Goal: Task Accomplishment & Management: Use online tool/utility

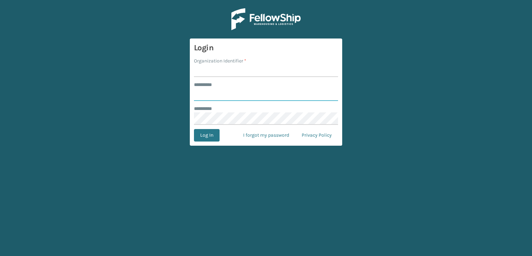
type input "***"
click at [219, 72] on input "Organization Identifier *" at bounding box center [266, 70] width 144 height 12
type input "sleepgeekz warehouse"
click at [205, 138] on button "Log In" at bounding box center [207, 135] width 26 height 12
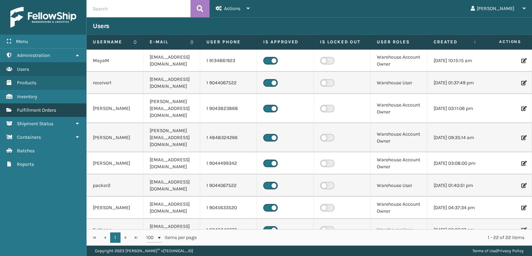
click at [43, 110] on span "Fulfillment Orders" at bounding box center [36, 110] width 39 height 6
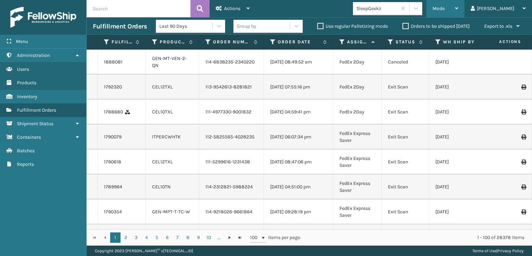
click at [458, 1] on div "Mode" at bounding box center [445, 8] width 26 height 17
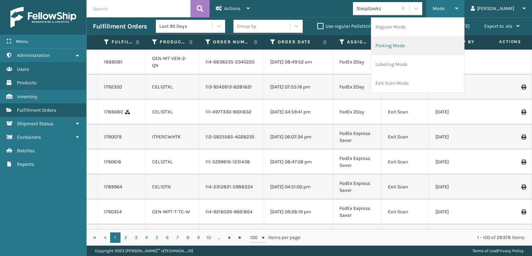
click at [431, 52] on li "Picking Mode" at bounding box center [417, 45] width 93 height 19
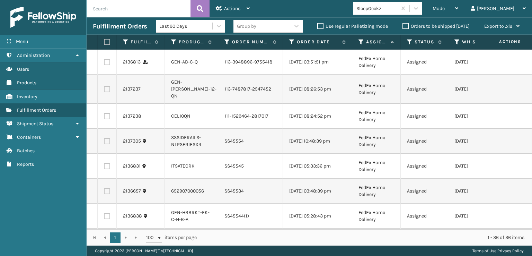
drag, startPoint x: 106, startPoint y: 63, endPoint x: 105, endPoint y: 69, distance: 5.9
click at [107, 63] on label at bounding box center [107, 62] width 6 height 6
click at [104, 63] on input "checkbox" at bounding box center [104, 61] width 0 height 5
checkbox input "true"
click at [107, 92] on label at bounding box center [107, 89] width 6 height 6
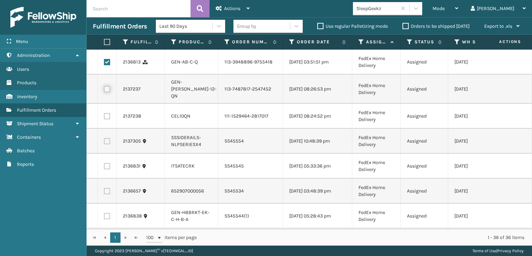
click at [104, 90] on input "checkbox" at bounding box center [104, 88] width 0 height 5
checkbox input "true"
click at [109, 119] on label at bounding box center [107, 116] width 6 height 6
click at [104, 117] on input "checkbox" at bounding box center [104, 115] width 0 height 5
checkbox input "true"
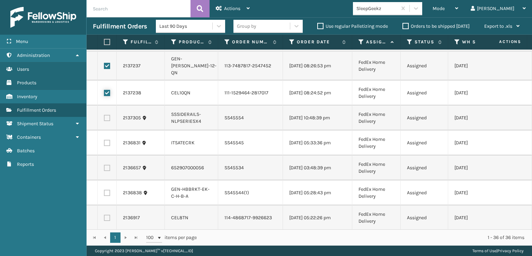
scroll to position [69, 0]
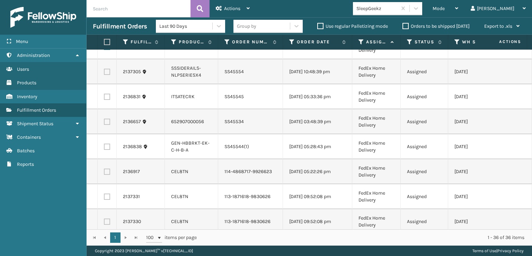
click at [107, 175] on label at bounding box center [107, 171] width 6 height 6
click at [104, 173] on input "checkbox" at bounding box center [104, 170] width 0 height 5
checkbox input "true"
click at [107, 199] on label at bounding box center [107, 196] width 6 height 6
click at [104, 198] on input "checkbox" at bounding box center [104, 195] width 0 height 5
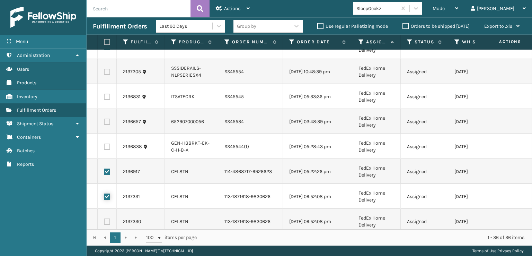
checkbox input "true"
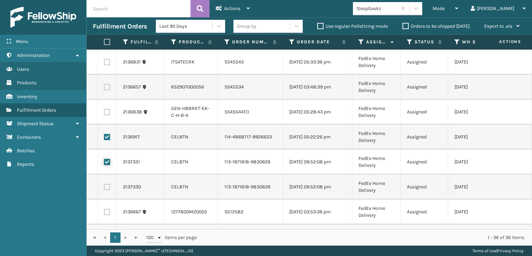
scroll to position [139, 0]
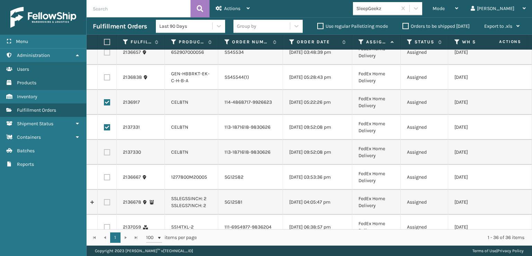
click at [107, 155] on label at bounding box center [107, 152] width 6 height 6
click at [104, 153] on input "checkbox" at bounding box center [104, 151] width 0 height 5
checkbox input "true"
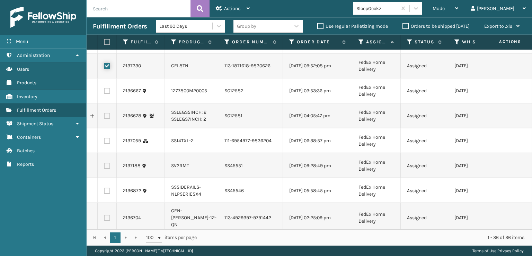
scroll to position [242, 0]
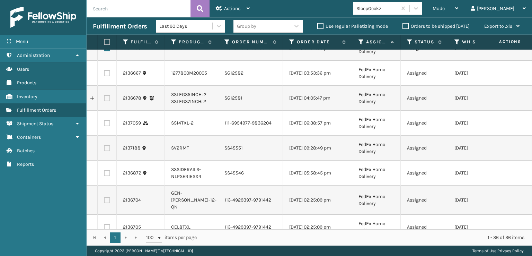
click at [107, 126] on label at bounding box center [107, 123] width 6 height 6
click at [104, 124] on input "checkbox" at bounding box center [104, 122] width 0 height 5
checkbox input "true"
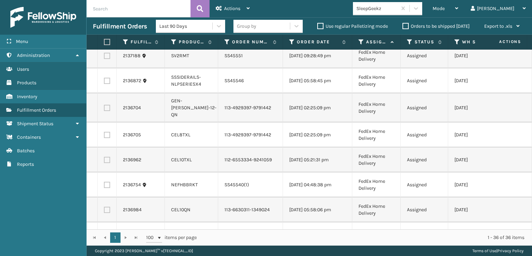
scroll to position [346, 0]
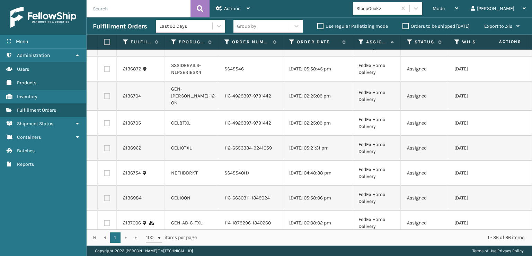
click at [105, 126] on label at bounding box center [107, 123] width 6 height 6
click at [104, 124] on input "checkbox" at bounding box center [104, 122] width 0 height 5
checkbox input "true"
click at [109, 160] on td at bounding box center [107, 147] width 19 height 25
click at [109, 151] on label at bounding box center [107, 148] width 6 height 6
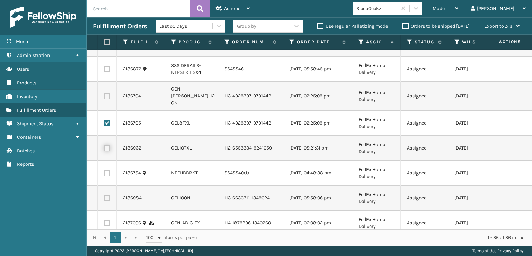
click at [104, 149] on input "checkbox" at bounding box center [104, 147] width 0 height 5
checkbox input "true"
click at [107, 99] on label at bounding box center [107, 96] width 6 height 6
click at [104, 97] on input "checkbox" at bounding box center [104, 95] width 0 height 5
checkbox input "true"
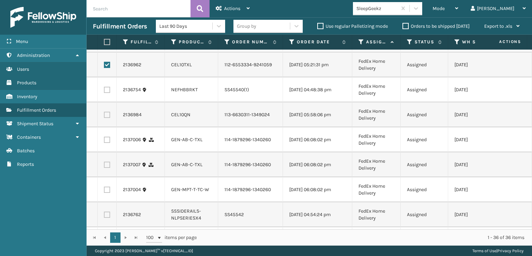
scroll to position [450, 0]
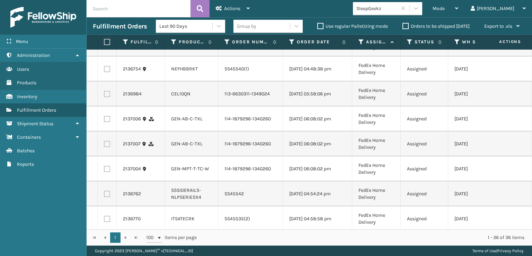
click at [105, 97] on label at bounding box center [107, 94] width 6 height 6
click at [104, 95] on input "checkbox" at bounding box center [104, 93] width 0 height 5
checkbox input "true"
click at [108, 131] on td at bounding box center [107, 118] width 19 height 25
click at [109, 131] on td at bounding box center [107, 118] width 19 height 25
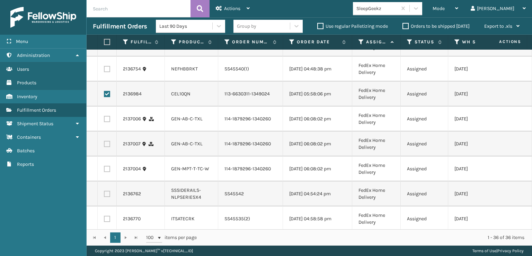
click at [106, 122] on label at bounding box center [107, 119] width 6 height 6
click at [104, 120] on input "checkbox" at bounding box center [104, 118] width 0 height 5
checkbox input "true"
click at [106, 156] on td at bounding box center [107, 143] width 19 height 25
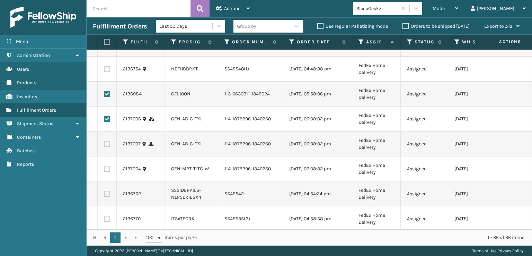
click at [107, 147] on label at bounding box center [107, 144] width 6 height 6
click at [104, 145] on input "checkbox" at bounding box center [104, 143] width 0 height 5
checkbox input "true"
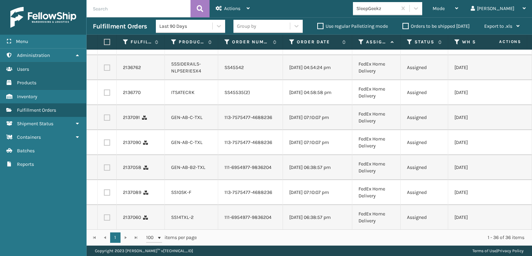
scroll to position [589, 0]
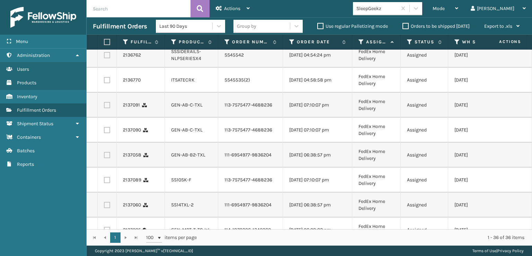
click at [105, 108] on label at bounding box center [107, 105] width 6 height 6
click at [104, 106] on input "checkbox" at bounding box center [104, 104] width 0 height 5
checkbox input "true"
click at [105, 133] on label at bounding box center [107, 130] width 6 height 6
click at [104, 131] on input "checkbox" at bounding box center [104, 129] width 0 height 5
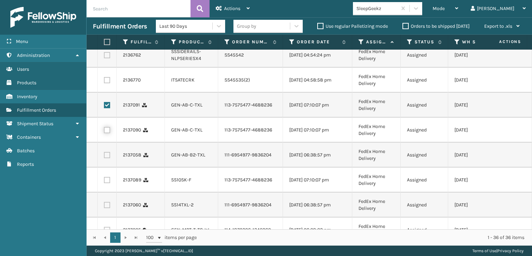
checkbox input "true"
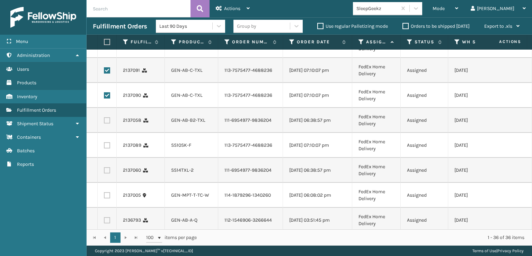
click at [109, 123] on label at bounding box center [107, 120] width 6 height 6
click at [104, 122] on input "checkbox" at bounding box center [104, 119] width 0 height 5
checkbox input "true"
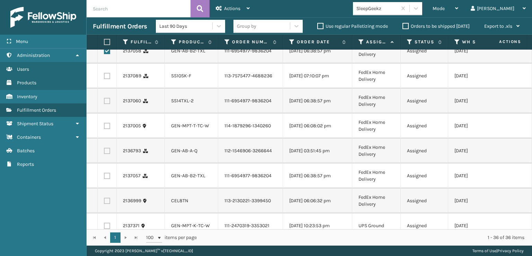
click at [107, 88] on td at bounding box center [107, 75] width 19 height 25
click at [107, 113] on td at bounding box center [107, 100] width 19 height 25
click at [110, 104] on label at bounding box center [107, 101] width 6 height 6
click at [104, 102] on input "checkbox" at bounding box center [104, 100] width 0 height 5
checkbox input "true"
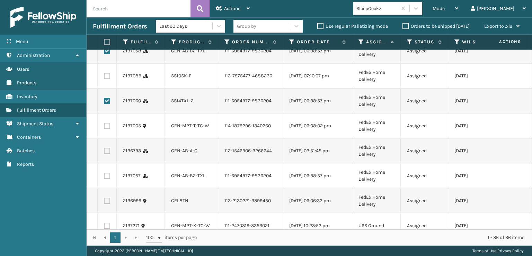
click at [109, 79] on label at bounding box center [107, 76] width 6 height 6
click at [104, 77] on input "checkbox" at bounding box center [104, 75] width 0 height 5
checkbox input "true"
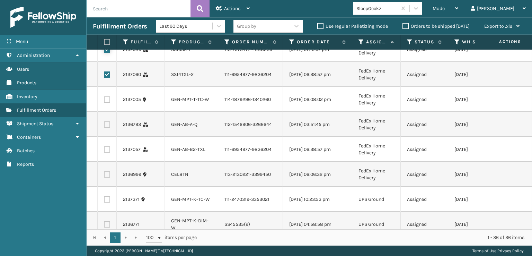
scroll to position [762, 0]
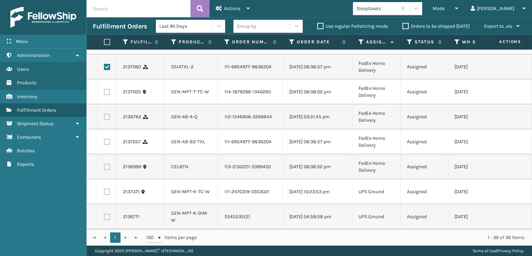
click at [108, 120] on label at bounding box center [107, 117] width 6 height 6
click at [104, 118] on input "checkbox" at bounding box center [104, 116] width 0 height 5
checkbox input "true"
click at [107, 145] on label at bounding box center [107, 142] width 6 height 6
click at [104, 143] on input "checkbox" at bounding box center [104, 141] width 0 height 5
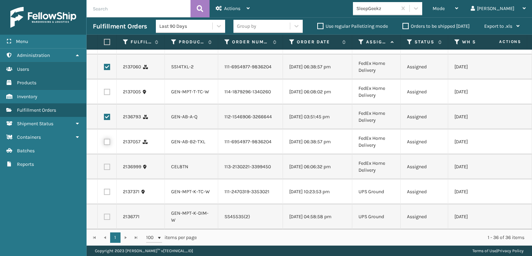
checkbox input "true"
click at [110, 179] on td at bounding box center [107, 166] width 19 height 25
click at [109, 170] on label at bounding box center [107, 166] width 6 height 6
click at [104, 168] on input "checkbox" at bounding box center [104, 165] width 0 height 5
checkbox input "true"
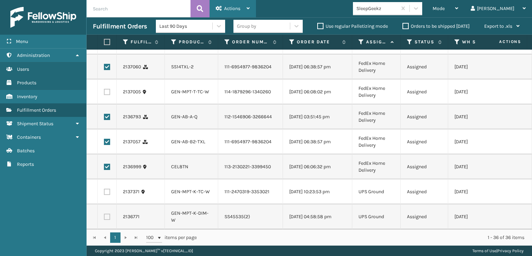
click at [235, 4] on div "Actions" at bounding box center [233, 8] width 34 height 17
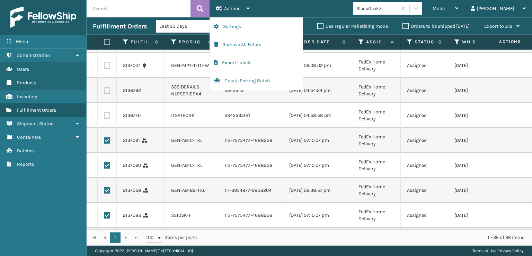
scroll to position [554, 0]
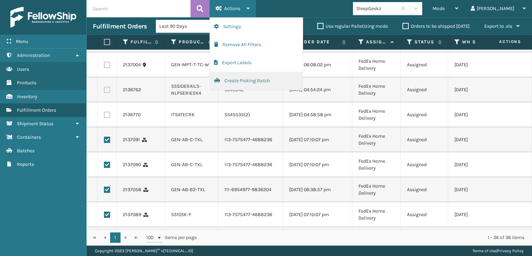
click at [231, 84] on button "Create Picking Batch" at bounding box center [256, 81] width 93 height 18
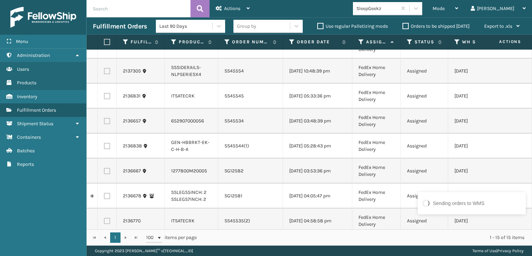
scroll to position [0, 0]
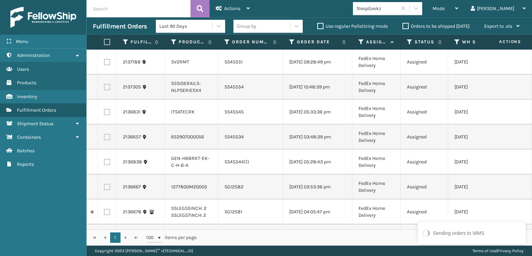
click at [108, 42] on label at bounding box center [106, 42] width 4 height 6
click at [104, 42] on input "checkbox" at bounding box center [104, 42] width 0 height 5
checkbox input "true"
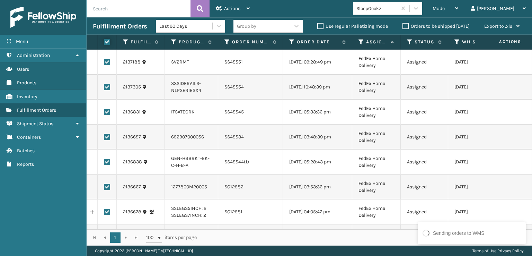
checkbox input "true"
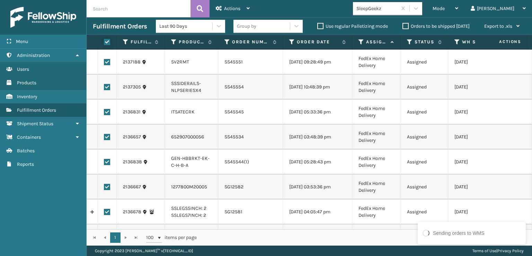
checkbox input "true"
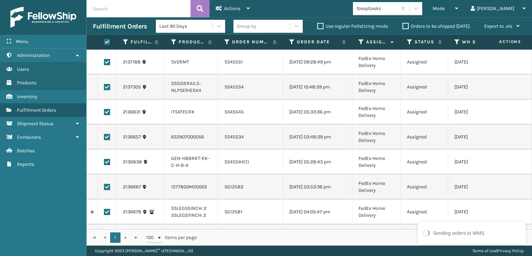
checkbox input "true"
click at [419, 11] on icon at bounding box center [415, 8] width 7 height 7
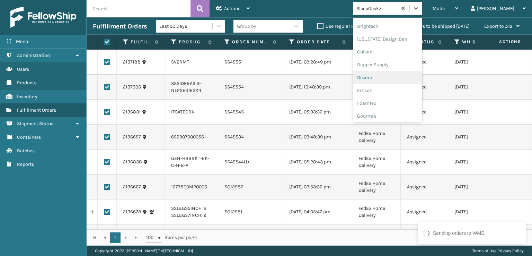
scroll to position [104, 0]
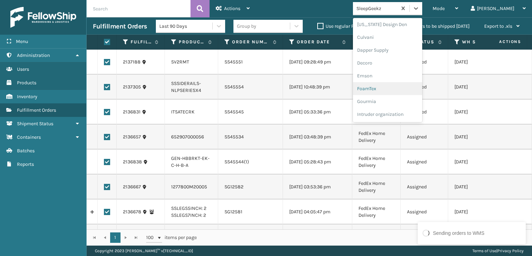
click at [399, 88] on div "FoamTex" at bounding box center [387, 88] width 69 height 13
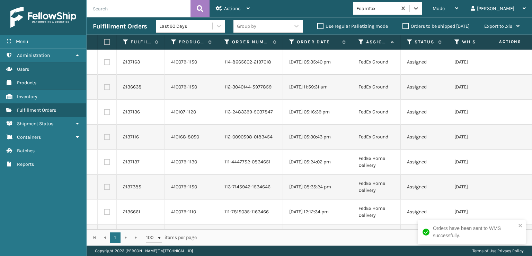
click at [110, 63] on label at bounding box center [107, 62] width 6 height 6
click at [104, 63] on input "checkbox" at bounding box center [104, 61] width 0 height 5
checkbox input "true"
click at [110, 89] on td at bounding box center [107, 86] width 19 height 25
click at [109, 88] on label at bounding box center [107, 87] width 6 height 6
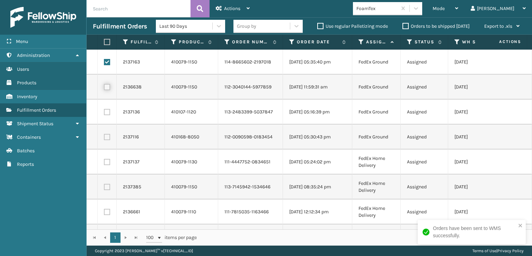
click at [104, 88] on input "checkbox" at bounding box center [104, 86] width 0 height 5
checkbox input "true"
click at [107, 109] on label at bounding box center [107, 112] width 6 height 6
click at [104, 109] on input "checkbox" at bounding box center [104, 111] width 0 height 5
checkbox input "true"
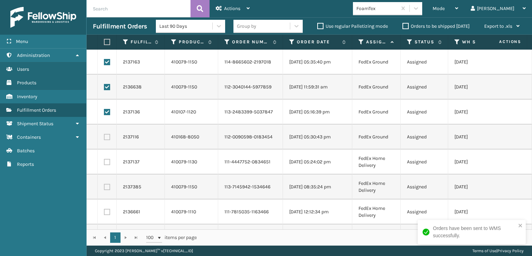
click at [107, 141] on td at bounding box center [107, 136] width 19 height 25
click at [107, 137] on label at bounding box center [107, 137] width 6 height 6
click at [104, 137] on input "checkbox" at bounding box center [104, 136] width 0 height 5
checkbox input "true"
click at [108, 164] on label at bounding box center [107, 162] width 6 height 6
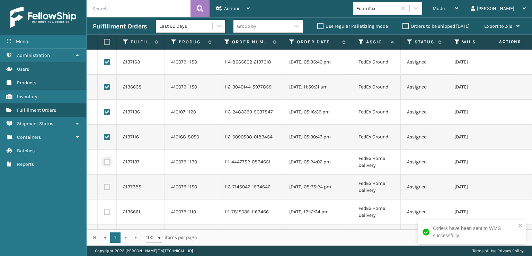
click at [104, 163] on input "checkbox" at bounding box center [104, 161] width 0 height 5
checkbox input "true"
click at [107, 186] on label at bounding box center [107, 187] width 6 height 6
click at [104, 186] on input "checkbox" at bounding box center [104, 186] width 0 height 5
checkbox input "true"
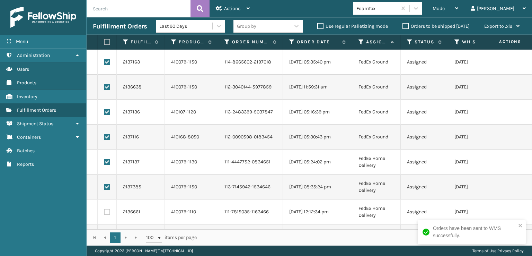
click at [107, 212] on label at bounding box center [107, 211] width 6 height 6
click at [104, 212] on input "checkbox" at bounding box center [104, 210] width 0 height 5
checkbox input "true"
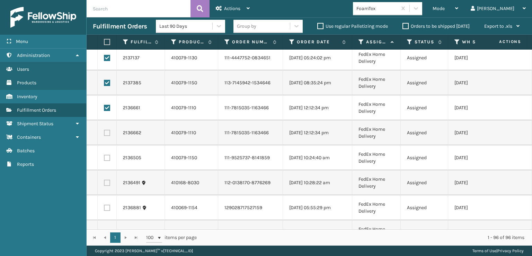
click at [107, 129] on label at bounding box center [107, 132] width 6 height 6
click at [104, 129] on input "checkbox" at bounding box center [104, 131] width 0 height 5
checkbox input "true"
click at [107, 158] on label at bounding box center [107, 157] width 6 height 6
click at [104, 158] on input "checkbox" at bounding box center [104, 156] width 0 height 5
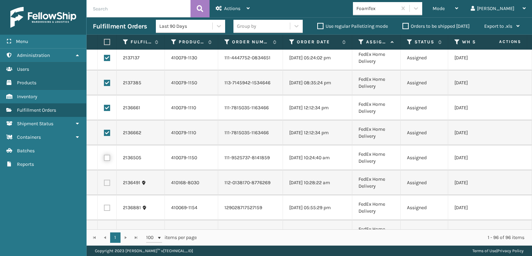
checkbox input "true"
drag, startPoint x: 107, startPoint y: 178, endPoint x: 107, endPoint y: 187, distance: 9.0
click at [107, 180] on td at bounding box center [107, 182] width 19 height 25
click at [108, 184] on label at bounding box center [107, 182] width 6 height 6
click at [104, 184] on input "checkbox" at bounding box center [104, 181] width 0 height 5
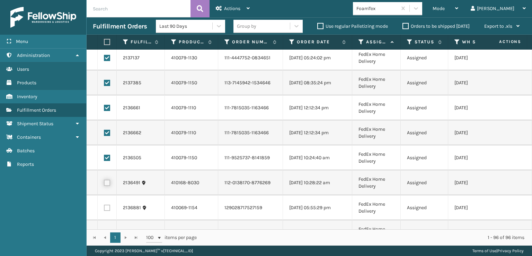
checkbox input "true"
click at [108, 208] on label at bounding box center [107, 207] width 6 height 6
click at [104, 208] on input "checkbox" at bounding box center [104, 206] width 0 height 5
checkbox input "true"
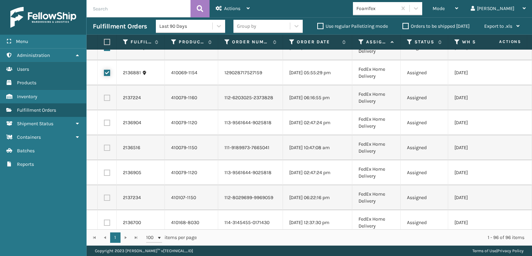
scroll to position [242, 0]
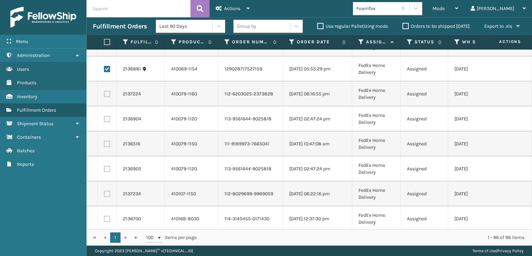
click at [108, 92] on label at bounding box center [107, 94] width 6 height 6
click at [104, 92] on input "checkbox" at bounding box center [104, 93] width 0 height 5
checkbox input "true"
click at [108, 116] on label at bounding box center [107, 119] width 6 height 6
click at [104, 116] on input "checkbox" at bounding box center [104, 118] width 0 height 5
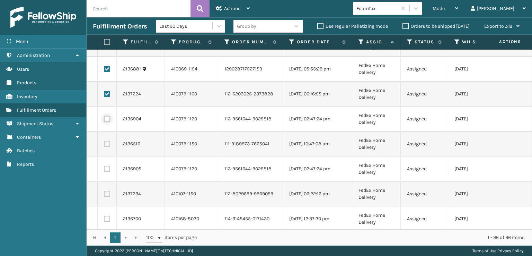
checkbox input "true"
click at [106, 149] on td at bounding box center [107, 143] width 19 height 25
drag, startPoint x: 106, startPoint y: 148, endPoint x: 107, endPoint y: 142, distance: 5.7
click at [106, 148] on td at bounding box center [107, 143] width 19 height 25
drag, startPoint x: 107, startPoint y: 142, endPoint x: 107, endPoint y: 146, distance: 3.5
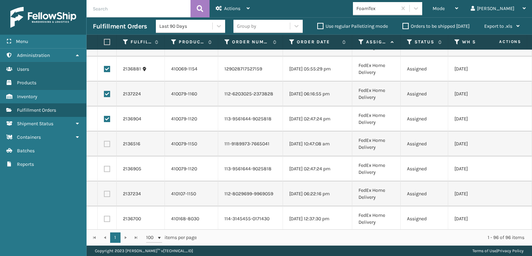
click at [108, 142] on label at bounding box center [107, 144] width 6 height 6
click at [104, 142] on input "checkbox" at bounding box center [104, 143] width 0 height 5
checkbox input "true"
drag, startPoint x: 106, startPoint y: 168, endPoint x: 106, endPoint y: 172, distance: 3.9
click at [106, 168] on label at bounding box center [107, 169] width 6 height 6
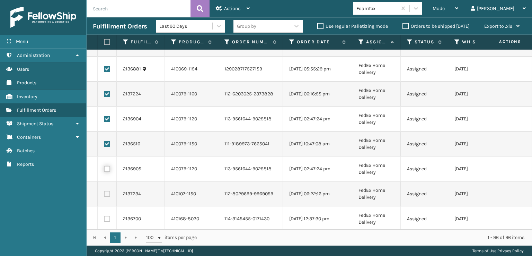
click at [104, 168] on input "checkbox" at bounding box center [104, 168] width 0 height 5
checkbox input "true"
click at [108, 193] on label at bounding box center [107, 193] width 6 height 6
click at [104, 193] on input "checkbox" at bounding box center [104, 192] width 0 height 5
checkbox input "true"
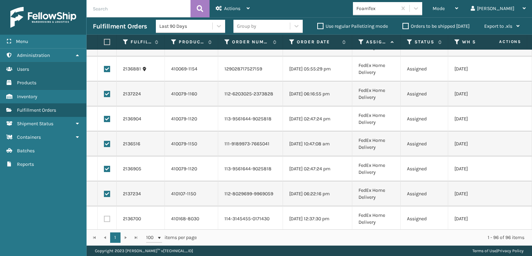
click at [106, 222] on td at bounding box center [107, 218] width 19 height 25
click at [106, 215] on label at bounding box center [107, 218] width 6 height 6
click at [104, 215] on input "checkbox" at bounding box center [104, 217] width 0 height 5
checkbox input "true"
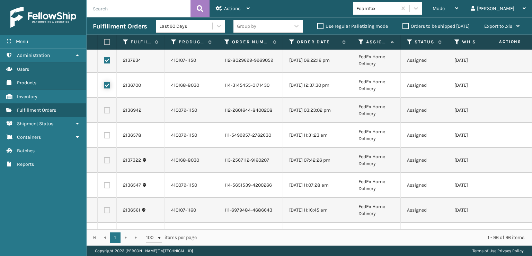
scroll to position [381, 0]
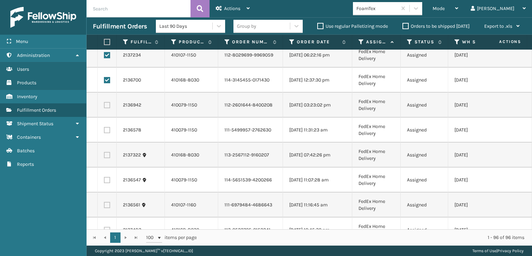
click at [107, 102] on label at bounding box center [107, 105] width 6 height 6
click at [104, 102] on input "checkbox" at bounding box center [104, 104] width 0 height 5
checkbox input "true"
click at [108, 135] on td at bounding box center [107, 129] width 19 height 25
click at [108, 132] on label at bounding box center [107, 130] width 6 height 6
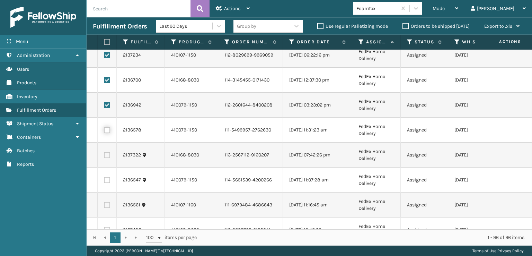
click at [104, 131] on input "checkbox" at bounding box center [104, 129] width 0 height 5
checkbox input "true"
click at [108, 150] on td at bounding box center [107, 154] width 19 height 25
click at [108, 157] on label at bounding box center [107, 155] width 6 height 6
click at [104, 156] on input "checkbox" at bounding box center [104, 154] width 0 height 5
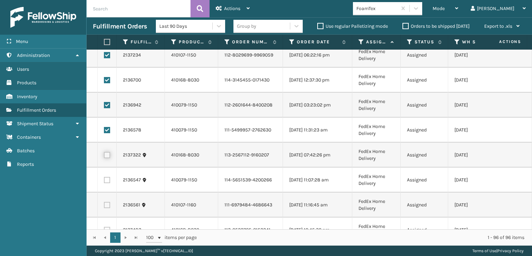
checkbox input "true"
click at [108, 181] on label at bounding box center [107, 180] width 6 height 6
click at [104, 181] on input "checkbox" at bounding box center [104, 179] width 0 height 5
checkbox input "true"
click at [105, 206] on label at bounding box center [107, 205] width 6 height 6
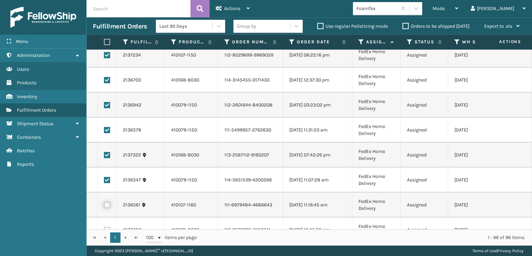
click at [104, 206] on input "checkbox" at bounding box center [104, 204] width 0 height 5
checkbox input "true"
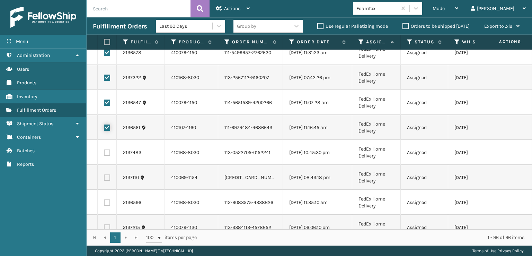
scroll to position [485, 0]
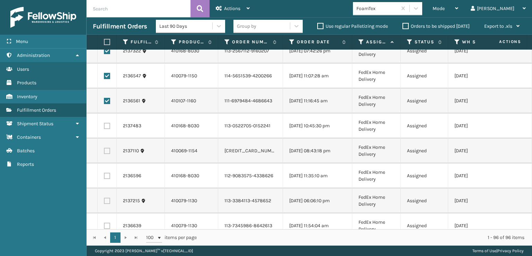
click at [109, 126] on label at bounding box center [107, 126] width 6 height 6
click at [104, 126] on input "checkbox" at bounding box center [104, 125] width 0 height 5
checkbox input "true"
click at [110, 154] on td at bounding box center [107, 150] width 19 height 25
click at [110, 150] on label at bounding box center [107, 151] width 6 height 6
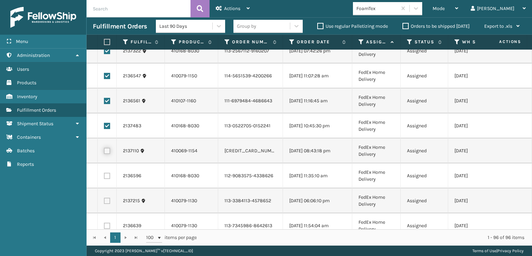
click at [104, 150] on input "checkbox" at bounding box center [104, 150] width 0 height 5
checkbox input "true"
click at [109, 169] on td at bounding box center [107, 175] width 19 height 25
click at [109, 172] on label at bounding box center [107, 175] width 6 height 6
click at [104, 172] on input "checkbox" at bounding box center [104, 174] width 0 height 5
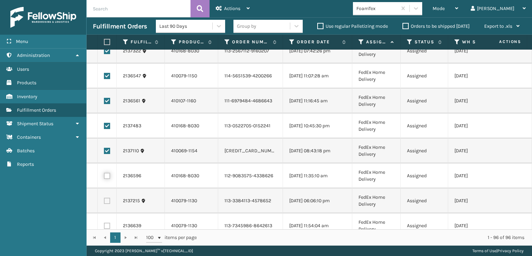
checkbox input "true"
click at [107, 203] on label at bounding box center [107, 200] width 6 height 6
click at [104, 202] on input "checkbox" at bounding box center [104, 199] width 0 height 5
checkbox input "true"
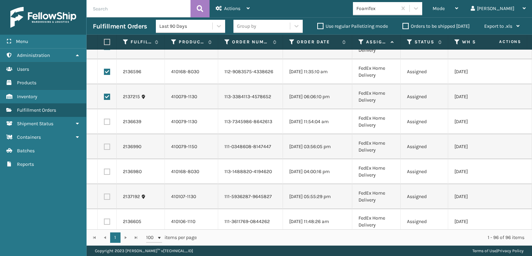
click at [107, 126] on td at bounding box center [107, 121] width 19 height 25
click at [107, 123] on label at bounding box center [107, 121] width 6 height 6
click at [104, 123] on input "checkbox" at bounding box center [104, 120] width 0 height 5
checkbox input "true"
click at [107, 148] on label at bounding box center [107, 146] width 6 height 6
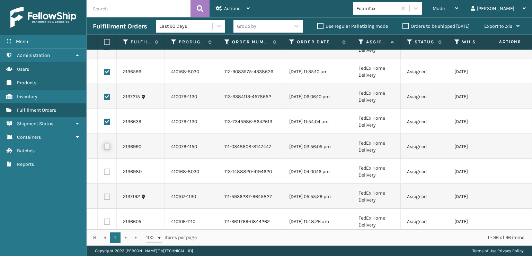
click at [104, 148] on input "checkbox" at bounding box center [104, 145] width 0 height 5
checkbox input "true"
click at [110, 169] on td at bounding box center [107, 171] width 19 height 25
click at [109, 171] on label at bounding box center [107, 171] width 6 height 6
click at [104, 171] on input "checkbox" at bounding box center [104, 170] width 0 height 5
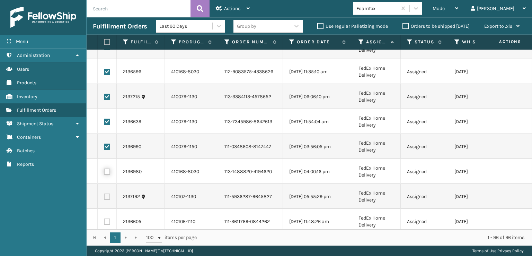
checkbox input "true"
click at [106, 196] on label at bounding box center [107, 196] width 6 height 6
click at [104, 196] on input "checkbox" at bounding box center [104, 195] width 0 height 5
checkbox input "true"
click at [107, 219] on label at bounding box center [107, 221] width 6 height 6
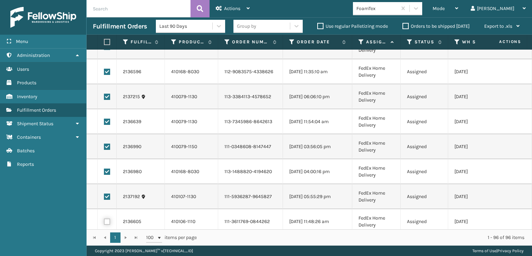
click at [104, 219] on input "checkbox" at bounding box center [104, 220] width 0 height 5
checkbox input "true"
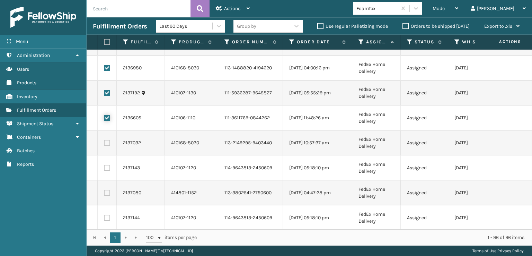
scroll to position [693, 0]
click at [108, 143] on label at bounding box center [107, 142] width 6 height 6
click at [104, 143] on input "checkbox" at bounding box center [104, 141] width 0 height 5
checkbox input "true"
click at [108, 169] on label at bounding box center [107, 167] width 6 height 6
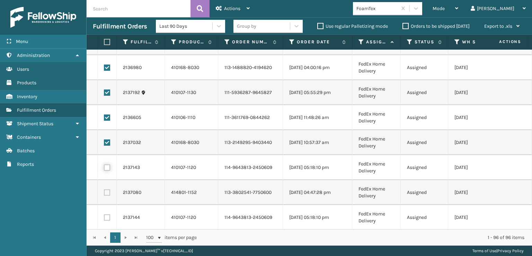
click at [104, 169] on input "checkbox" at bounding box center [104, 166] width 0 height 5
checkbox input "true"
click at [107, 190] on label at bounding box center [107, 192] width 6 height 6
click at [104, 190] on input "checkbox" at bounding box center [104, 191] width 0 height 5
checkbox input "true"
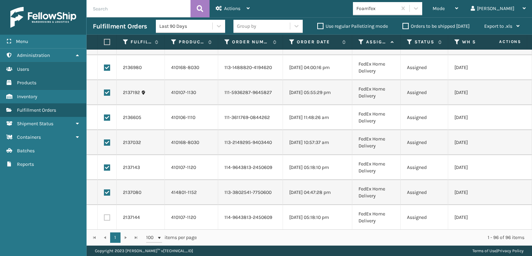
click at [107, 217] on label at bounding box center [107, 217] width 6 height 6
click at [104, 217] on input "checkbox" at bounding box center [104, 216] width 0 height 5
checkbox input "true"
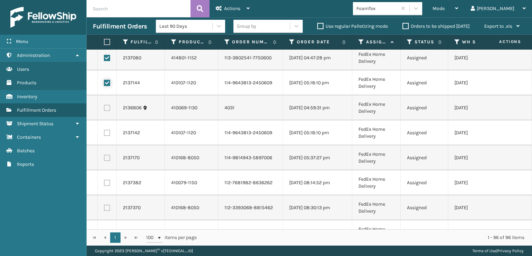
scroll to position [831, 0]
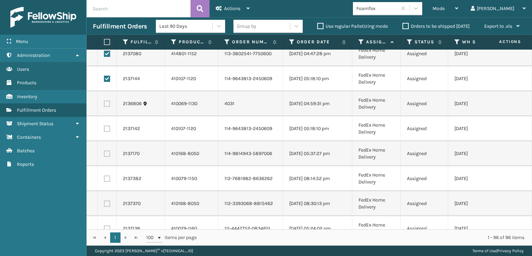
click at [109, 102] on label at bounding box center [107, 103] width 6 height 6
click at [104, 102] on input "checkbox" at bounding box center [104, 102] width 0 height 5
checkbox input "true"
click at [105, 129] on label at bounding box center [107, 128] width 6 height 6
click at [104, 129] on input "checkbox" at bounding box center [104, 127] width 0 height 5
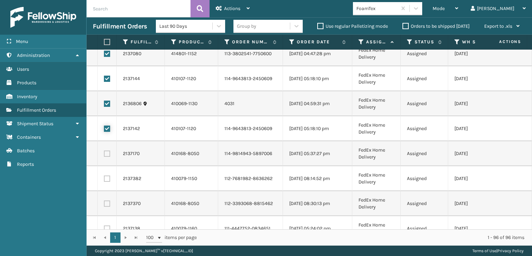
checkbox input "true"
drag, startPoint x: 108, startPoint y: 148, endPoint x: 108, endPoint y: 151, distance: 3.5
click at [108, 150] on td at bounding box center [107, 153] width 19 height 25
click at [108, 151] on label at bounding box center [107, 153] width 6 height 6
click at [104, 151] on input "checkbox" at bounding box center [104, 152] width 0 height 5
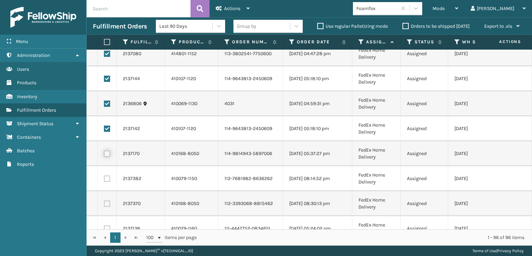
checkbox input "true"
click at [108, 178] on label at bounding box center [107, 178] width 6 height 6
click at [104, 178] on input "checkbox" at bounding box center [104, 177] width 0 height 5
checkbox input "true"
click at [107, 203] on label at bounding box center [107, 203] width 6 height 6
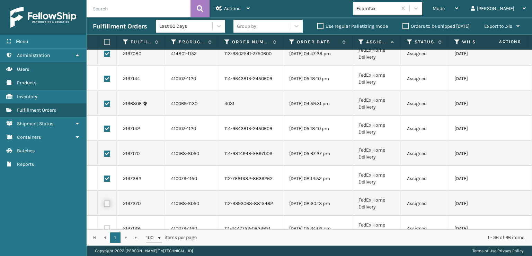
click at [104, 203] on input "checkbox" at bounding box center [104, 202] width 0 height 5
checkbox input "true"
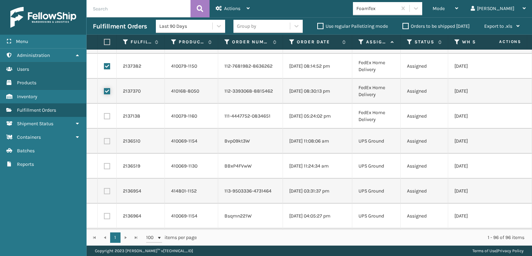
scroll to position [970, 0]
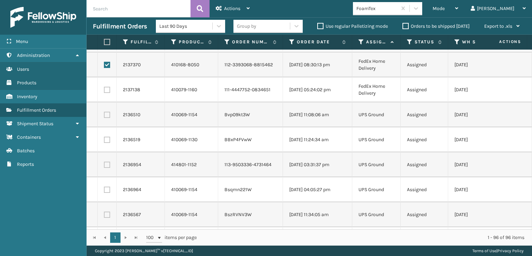
click at [109, 89] on label at bounding box center [107, 90] width 6 height 6
click at [104, 89] on input "checkbox" at bounding box center [104, 89] width 0 height 5
checkbox input "true"
click at [230, 15] on div "Actions" at bounding box center [233, 8] width 34 height 17
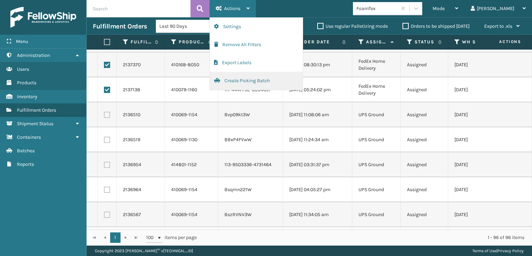
click at [242, 83] on button "Create Picking Batch" at bounding box center [256, 81] width 93 height 18
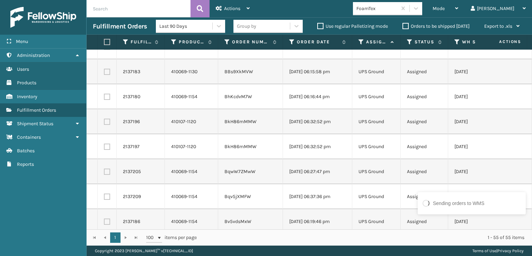
scroll to position [0, 0]
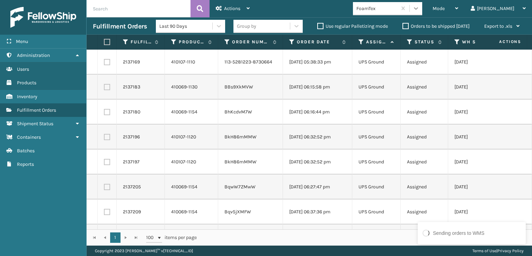
click at [419, 11] on icon at bounding box center [415, 8] width 7 height 7
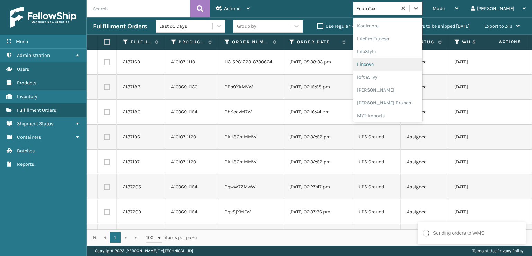
scroll to position [253, 0]
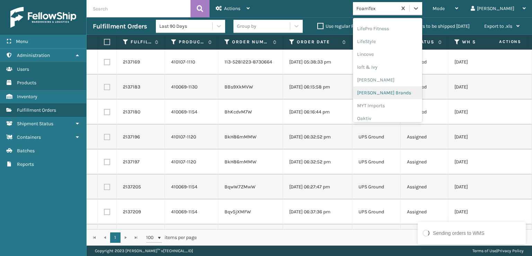
click at [403, 90] on div "[PERSON_NAME] Brands" at bounding box center [387, 92] width 69 height 13
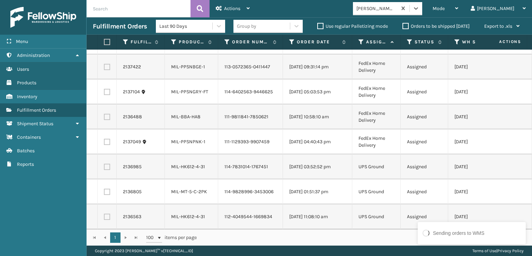
scroll to position [75, 0]
click at [101, 41] on th at bounding box center [107, 42] width 19 height 15
click at [108, 39] on label at bounding box center [106, 42] width 4 height 6
click at [104, 40] on input "checkbox" at bounding box center [104, 42] width 0 height 5
checkbox input "true"
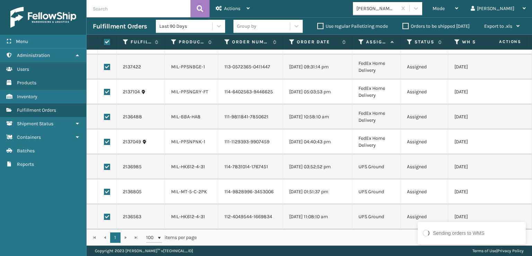
checkbox input "true"
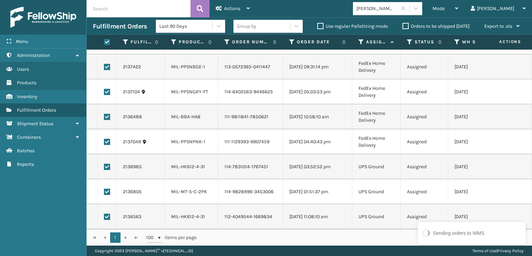
checkbox input "true"
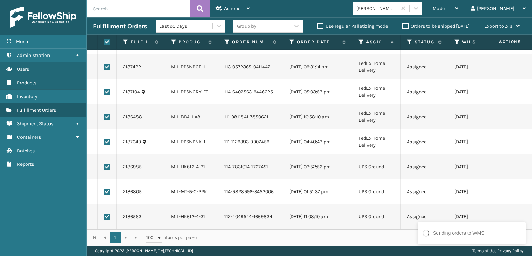
click at [105, 163] on label at bounding box center [107, 166] width 6 height 6
click at [104, 163] on input "checkbox" at bounding box center [104, 165] width 0 height 5
checkbox input "false"
click at [106, 188] on label at bounding box center [107, 191] width 6 height 6
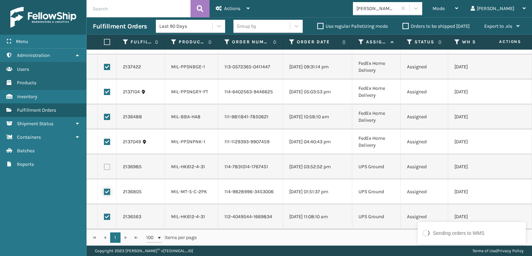
click at [104, 188] on input "checkbox" at bounding box center [104, 190] width 0 height 5
checkbox input "false"
click at [107, 213] on label at bounding box center [107, 216] width 6 height 6
click at [104, 213] on input "checkbox" at bounding box center [104, 215] width 0 height 5
checkbox input "false"
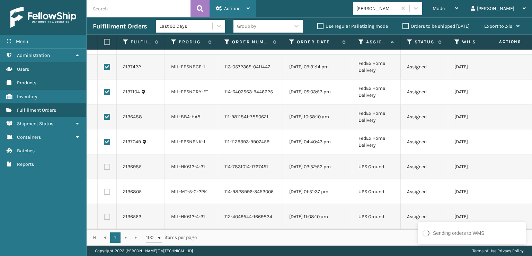
click at [240, 14] on div "Actions" at bounding box center [233, 8] width 34 height 17
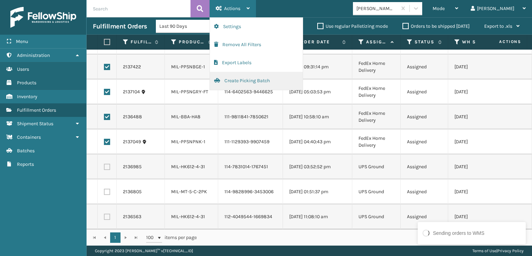
click at [248, 79] on button "Create Picking Batch" at bounding box center [256, 81] width 93 height 18
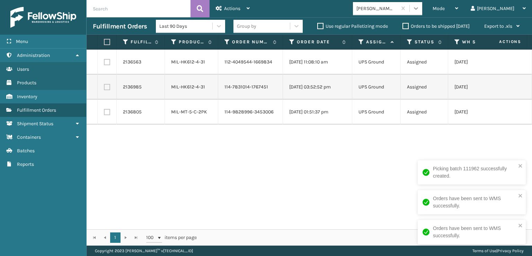
click at [422, 12] on div at bounding box center [416, 8] width 12 height 12
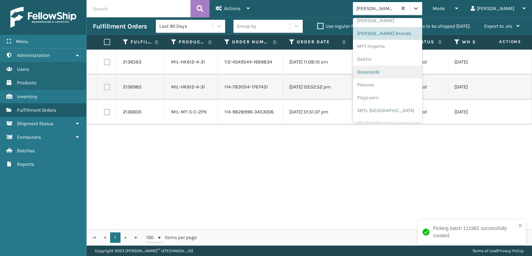
scroll to position [347, 0]
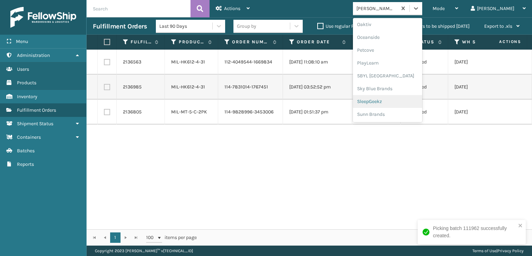
click at [400, 99] on div "SleepGeekz" at bounding box center [387, 101] width 69 height 13
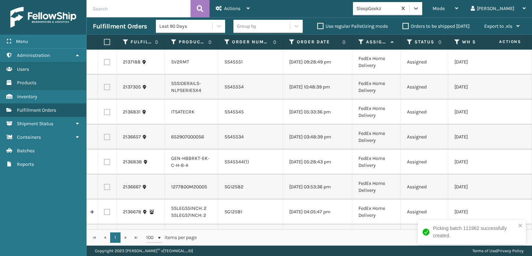
click at [108, 42] on label at bounding box center [106, 42] width 4 height 6
click at [104, 42] on input "checkbox" at bounding box center [104, 42] width 0 height 5
checkbox input "true"
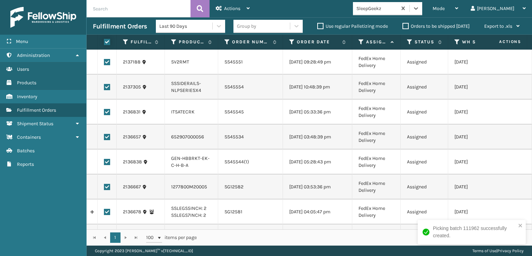
checkbox input "true"
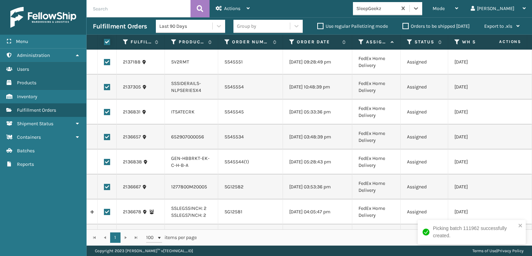
checkbox input "true"
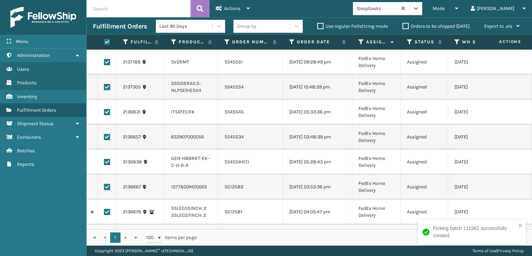
checkbox input "true"
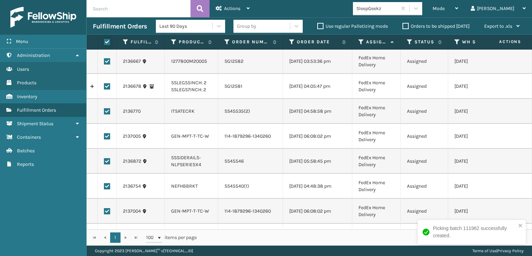
scroll to position [73, 0]
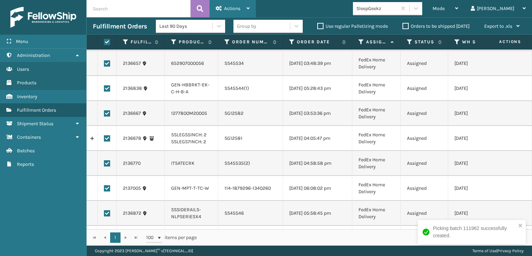
click at [231, 10] on span "Actions" at bounding box center [232, 9] width 16 height 6
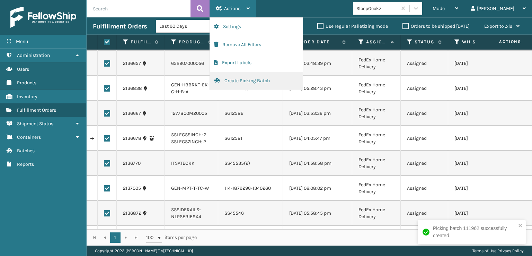
click at [231, 79] on button "Create Picking Batch" at bounding box center [256, 81] width 93 height 18
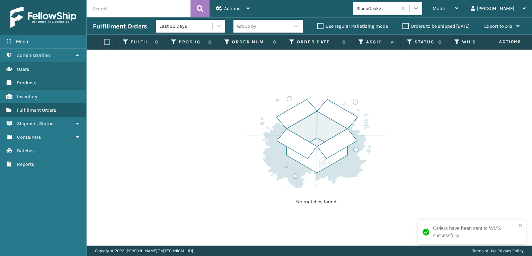
click at [419, 10] on icon at bounding box center [415, 8] width 7 height 7
